Goal: Communication & Community: Answer question/provide support

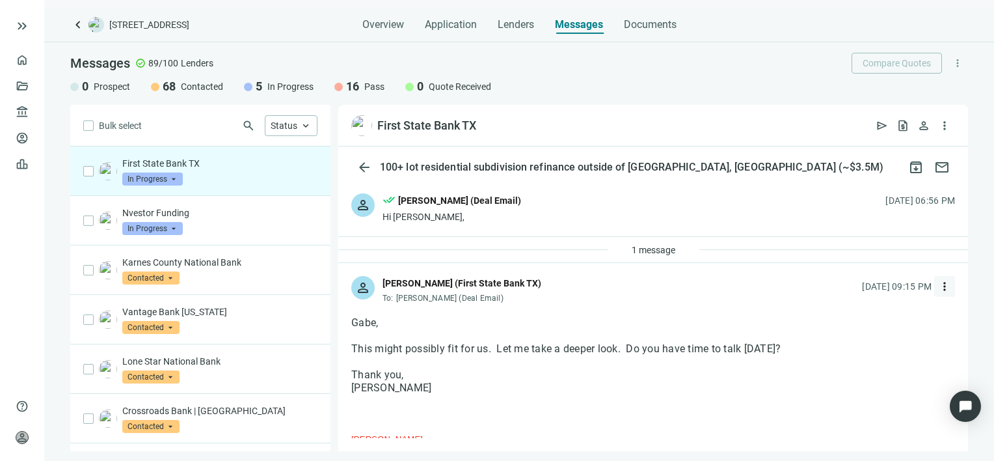
click at [938, 286] on span "more_vert" at bounding box center [944, 286] width 13 height 13
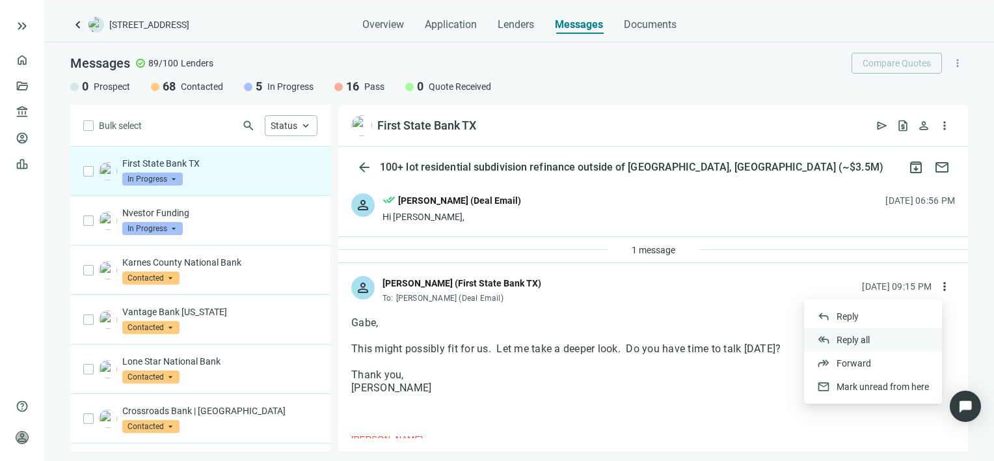
click at [865, 338] on span "Reply all" at bounding box center [853, 339] width 33 height 10
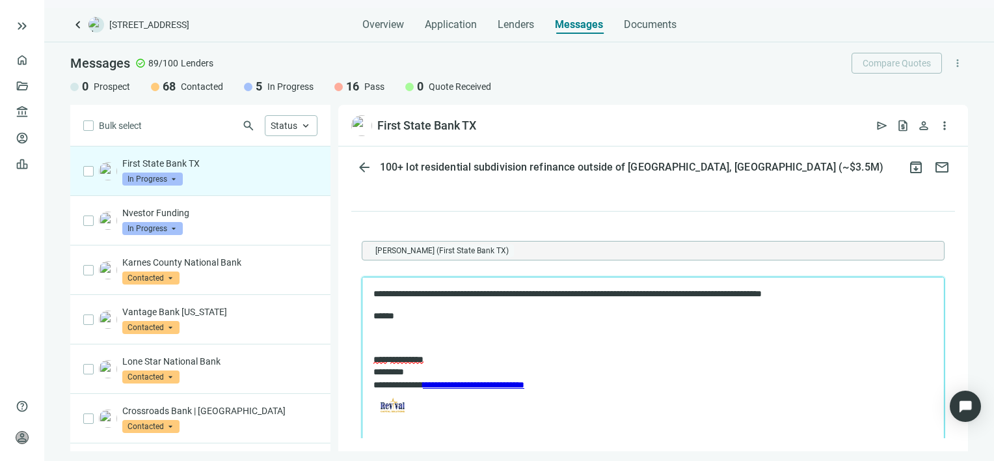
scroll to position [1637, 0]
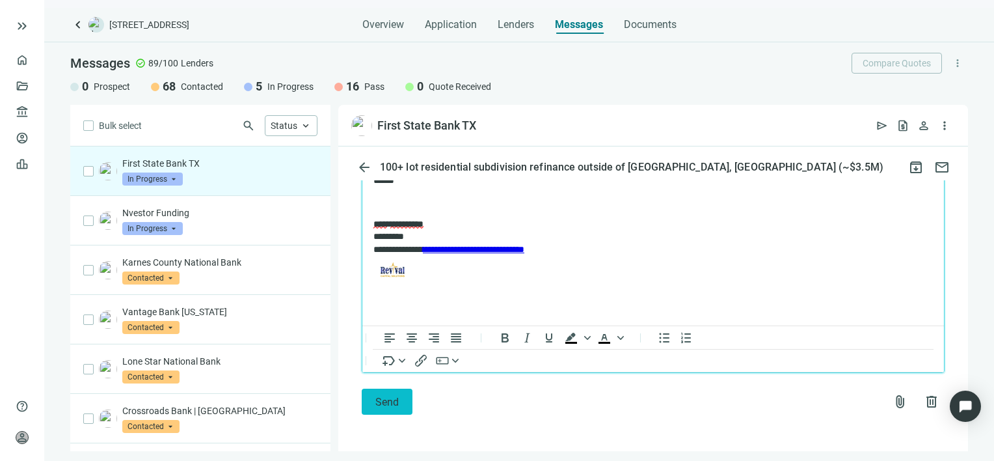
click at [374, 405] on button "Send" at bounding box center [387, 401] width 51 height 26
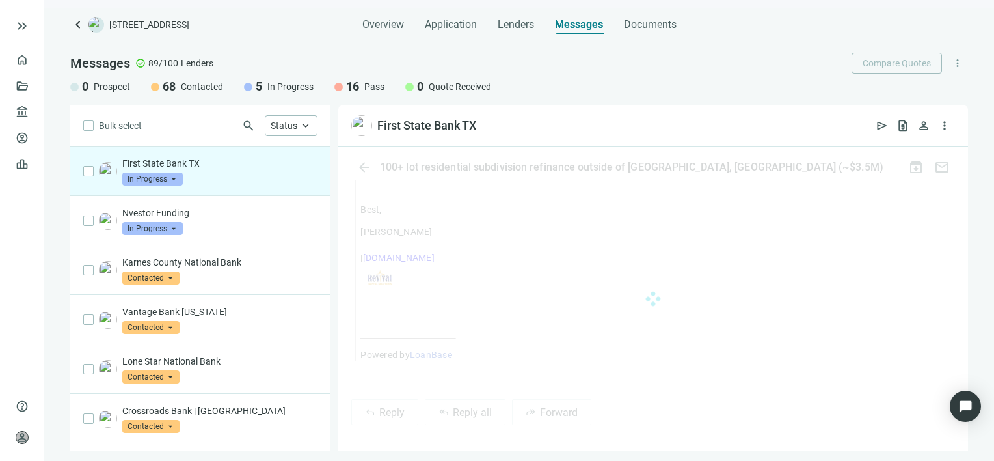
scroll to position [1616, 0]
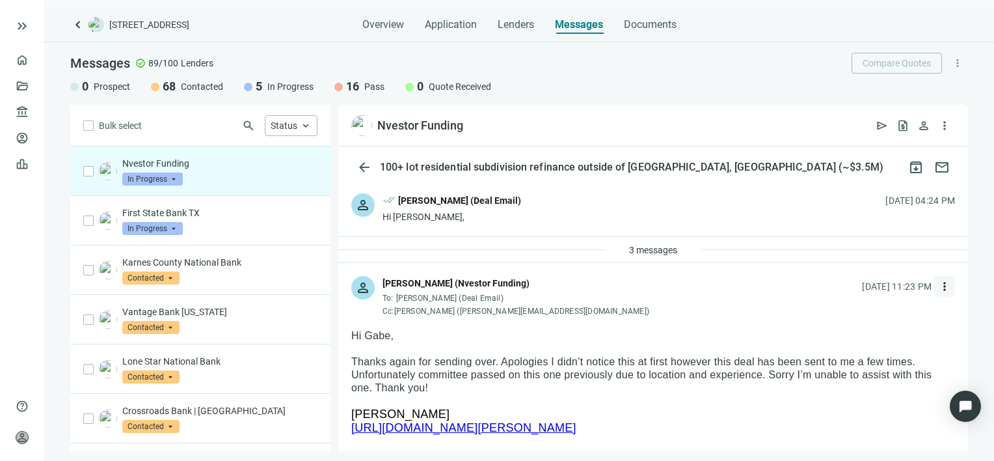
click at [938, 285] on span "more_vert" at bounding box center [944, 286] width 13 height 13
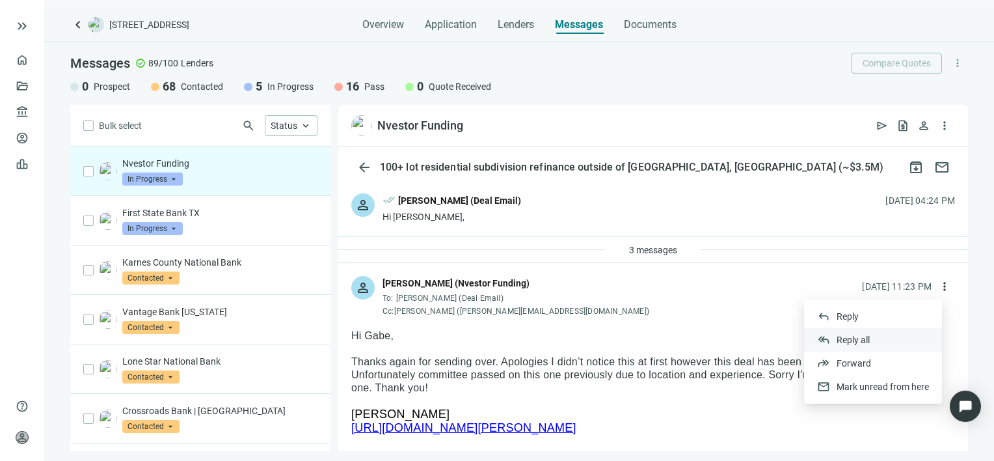
click at [873, 339] on div "reply_all Reply all" at bounding box center [873, 339] width 138 height 23
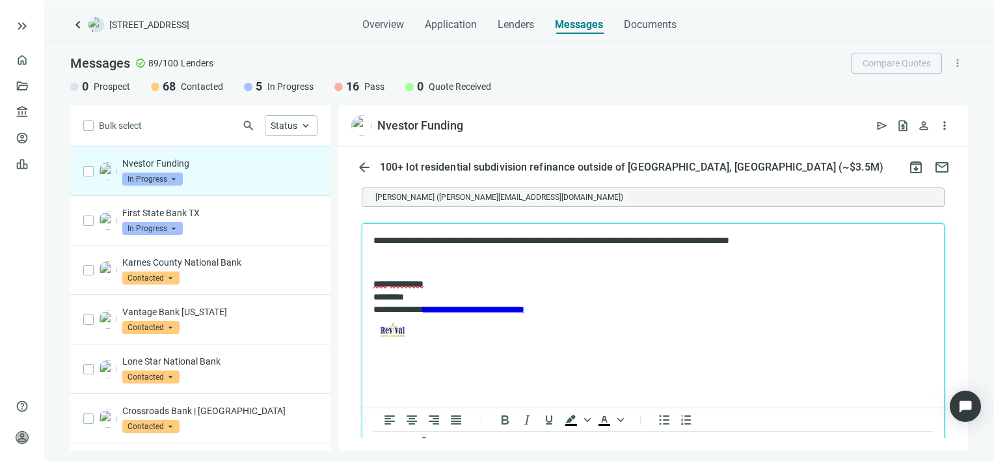
scroll to position [2520, 0]
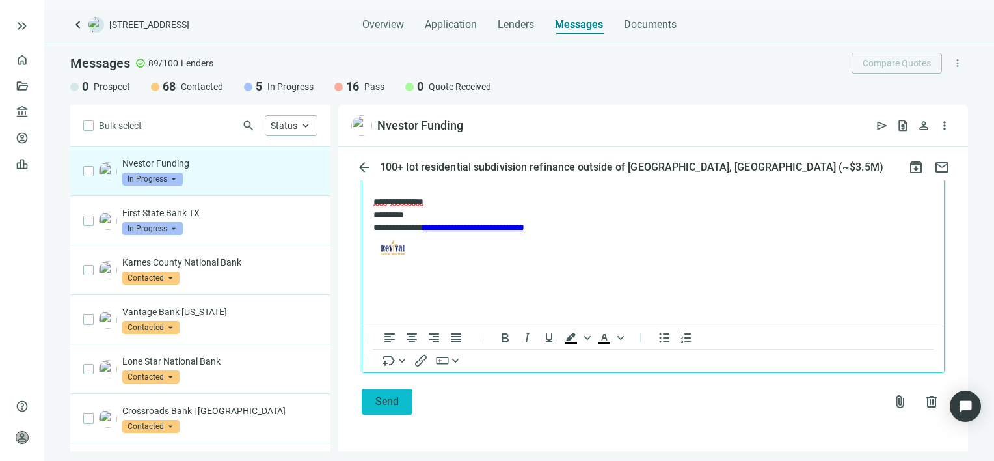
click at [379, 405] on span "Send" at bounding box center [386, 401] width 23 height 12
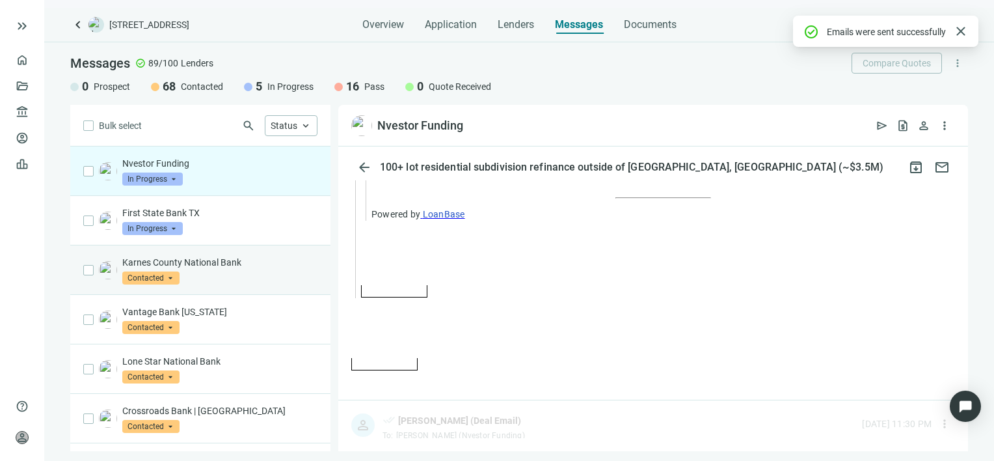
scroll to position [2455, 0]
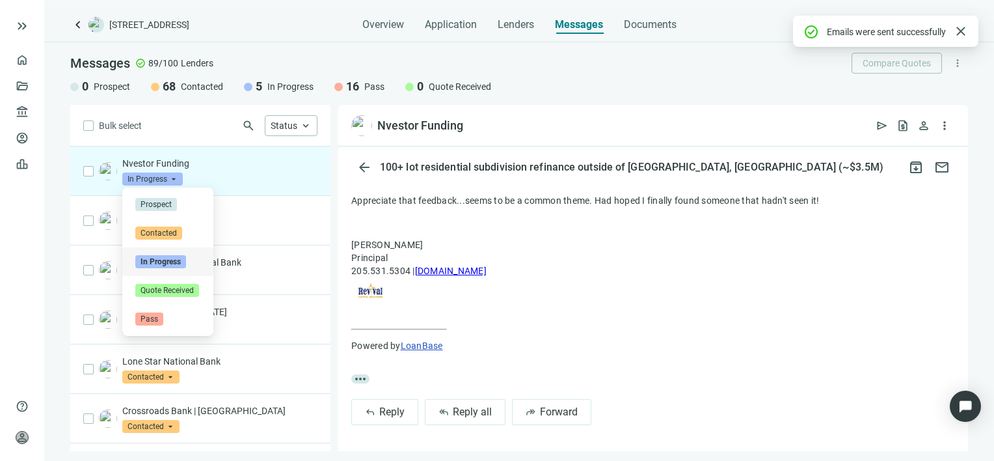
click at [176, 179] on span "In Progress" at bounding box center [152, 178] width 61 height 13
click at [147, 320] on span "Pass" at bounding box center [149, 318] width 28 height 13
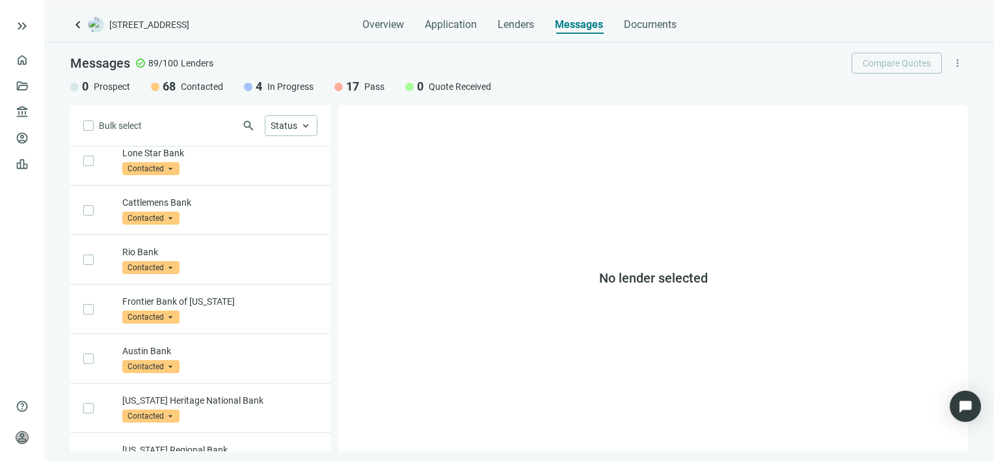
scroll to position [724, 0]
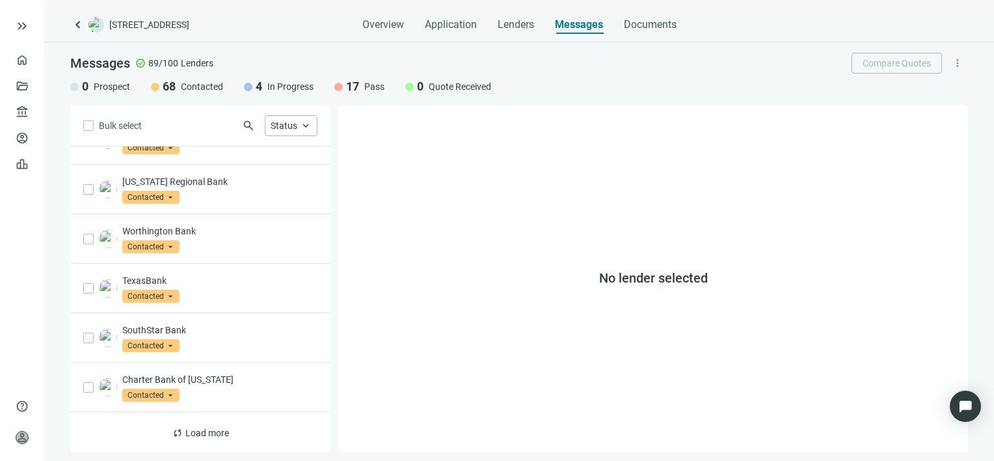
click at [292, 88] on span "In Progress" at bounding box center [290, 86] width 46 height 13
click at [310, 128] on span "keyboard_arrow_up" at bounding box center [306, 126] width 12 height 12
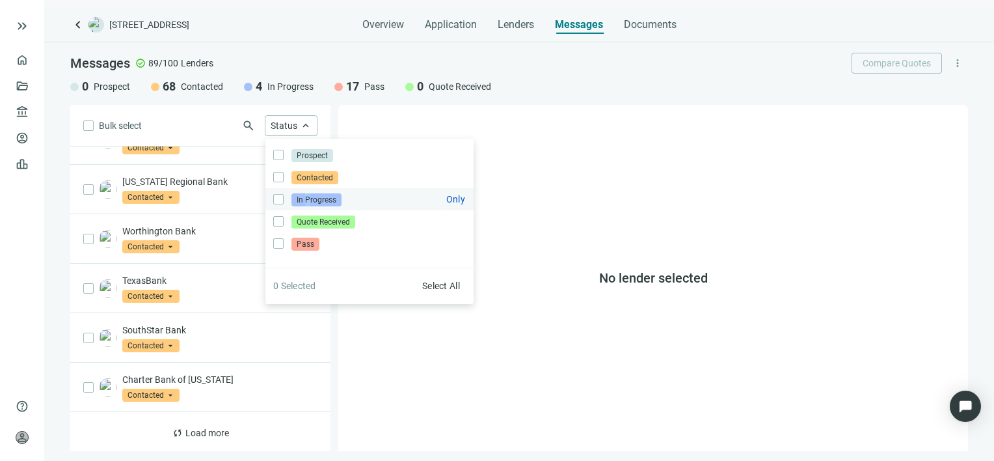
drag, startPoint x: 310, startPoint y: 128, endPoint x: 307, endPoint y: 203, distance: 74.9
click at [307, 203] on span "In Progress" at bounding box center [317, 199] width 50 height 13
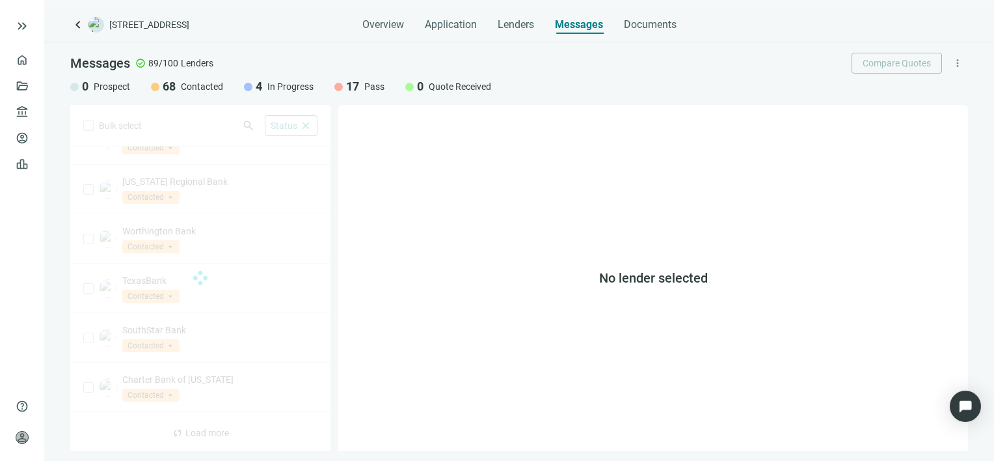
click at [415, 414] on div "No lender selected" at bounding box center [653, 278] width 630 height 346
